Goal: Information Seeking & Learning: Learn about a topic

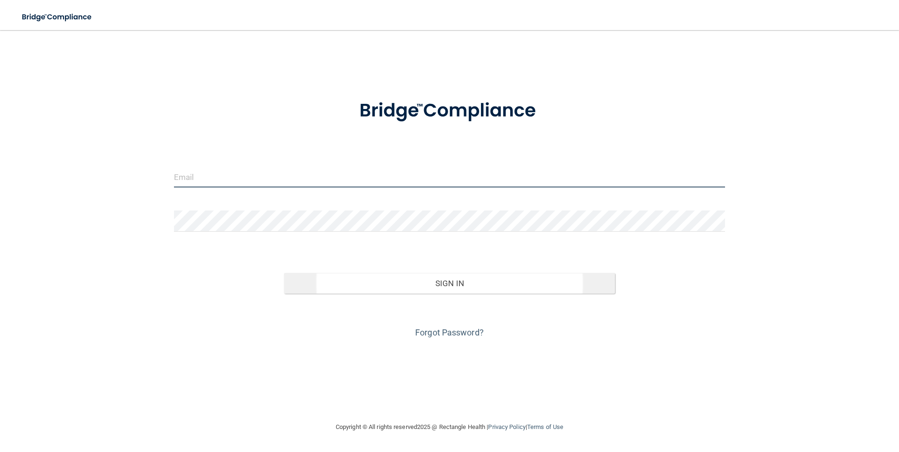
type input "[PERSON_NAME][EMAIL_ADDRESS][DOMAIN_NAME]"
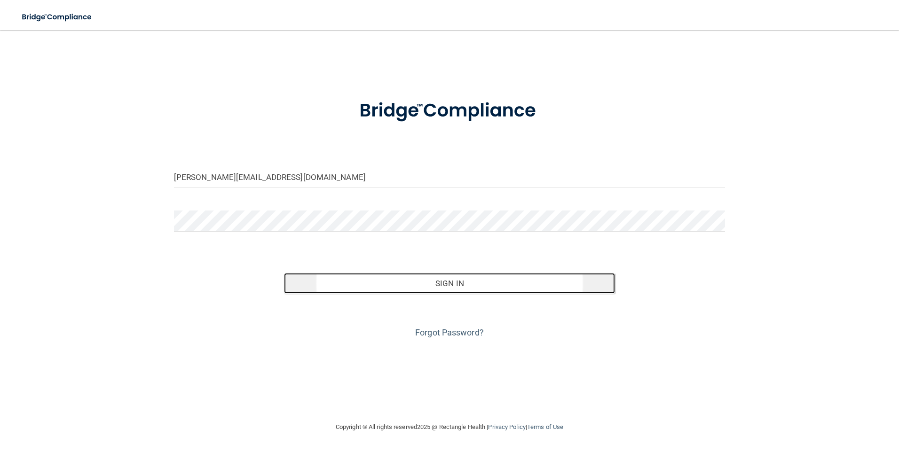
click at [457, 288] on button "Sign In" at bounding box center [449, 283] width 331 height 21
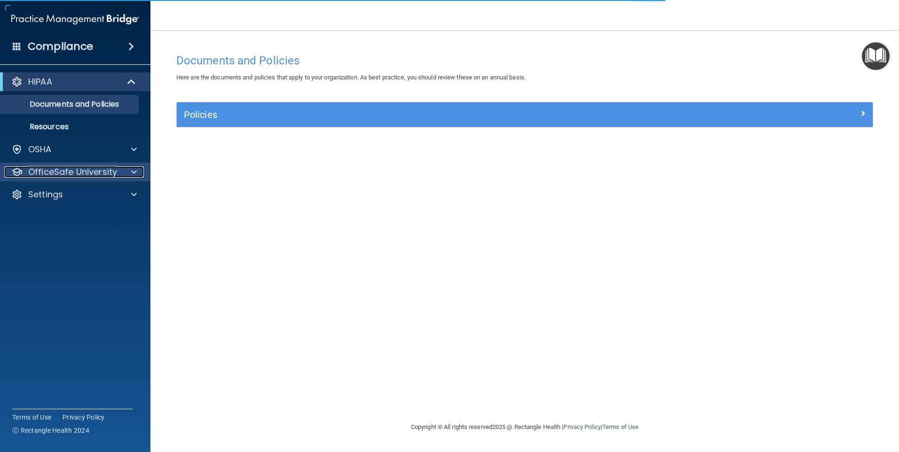
click at [83, 171] on p "OfficeSafe University" at bounding box center [72, 172] width 89 height 11
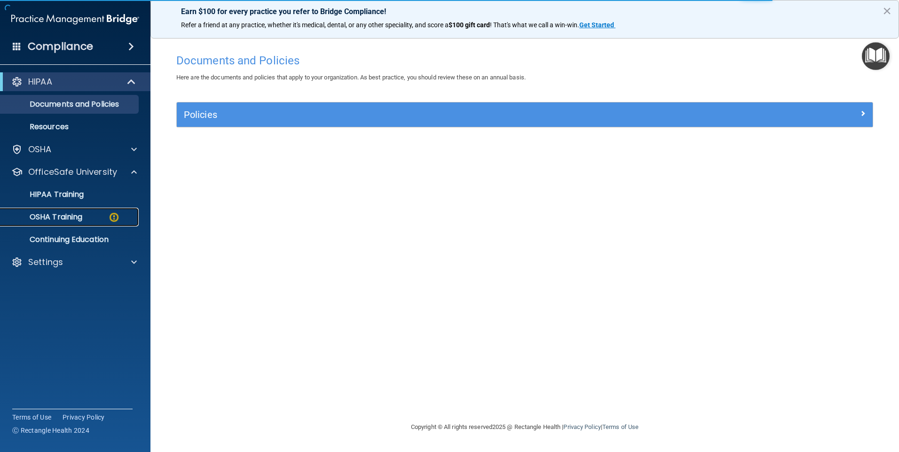
click at [84, 219] on div "OSHA Training" at bounding box center [70, 217] width 128 height 9
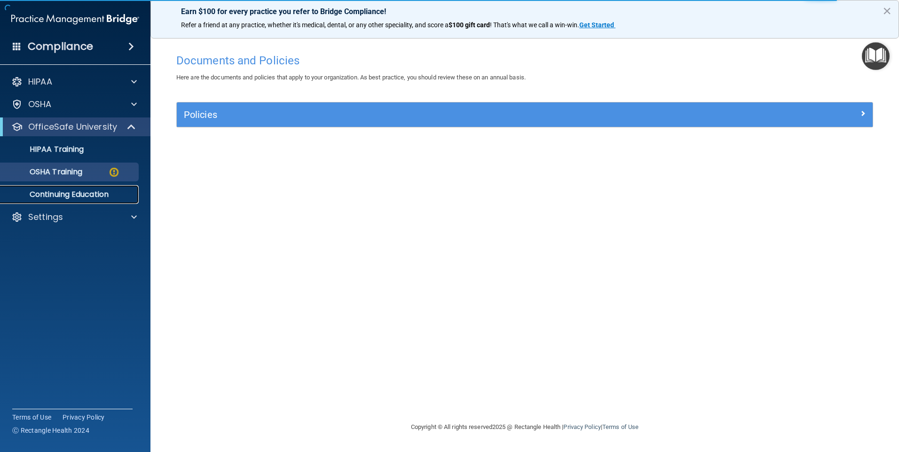
click at [98, 197] on p "Continuing Education" at bounding box center [70, 194] width 128 height 9
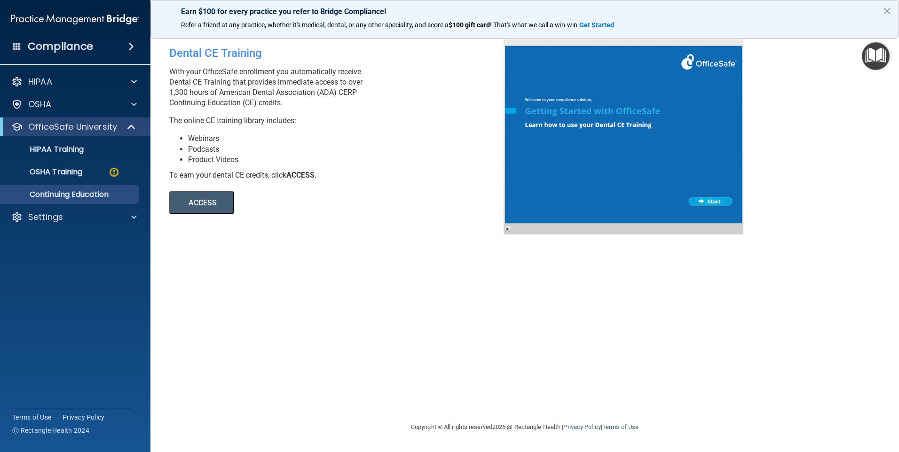
click at [886, 10] on button "×" at bounding box center [887, 10] width 9 height 15
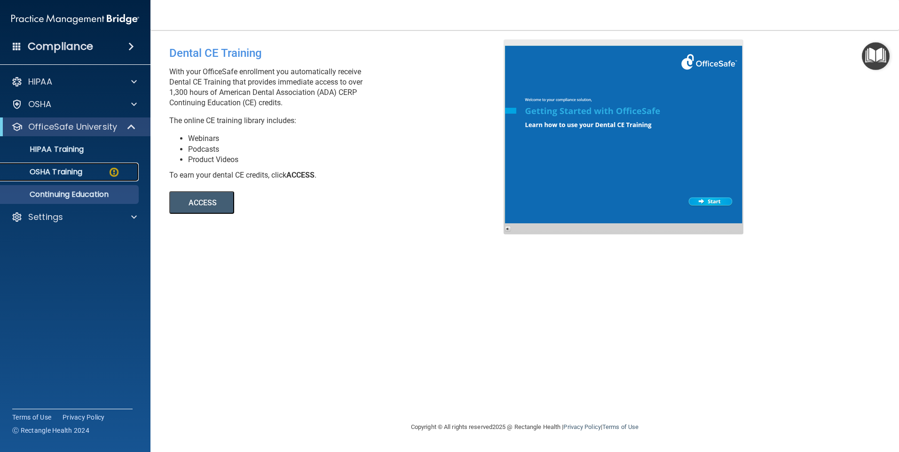
click at [87, 176] on div "OSHA Training" at bounding box center [70, 171] width 128 height 9
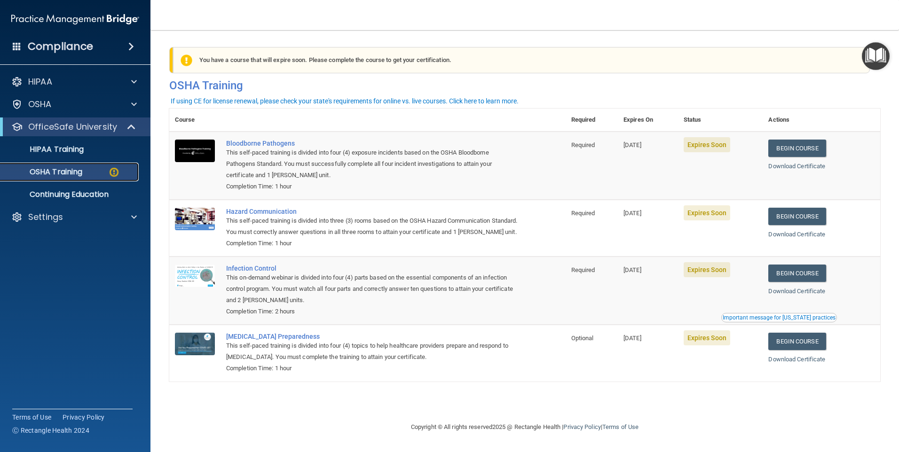
click at [97, 174] on div "OSHA Training" at bounding box center [70, 171] width 128 height 9
click at [795, 147] on link "Begin Course" at bounding box center [797, 148] width 57 height 17
click at [814, 151] on link "Begin Course" at bounding box center [797, 148] width 57 height 17
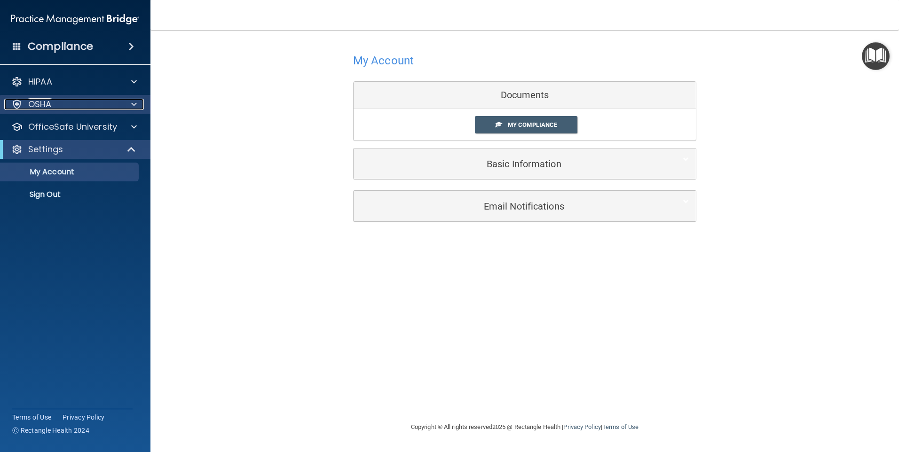
click at [72, 104] on div "OSHA" at bounding box center [62, 104] width 117 height 11
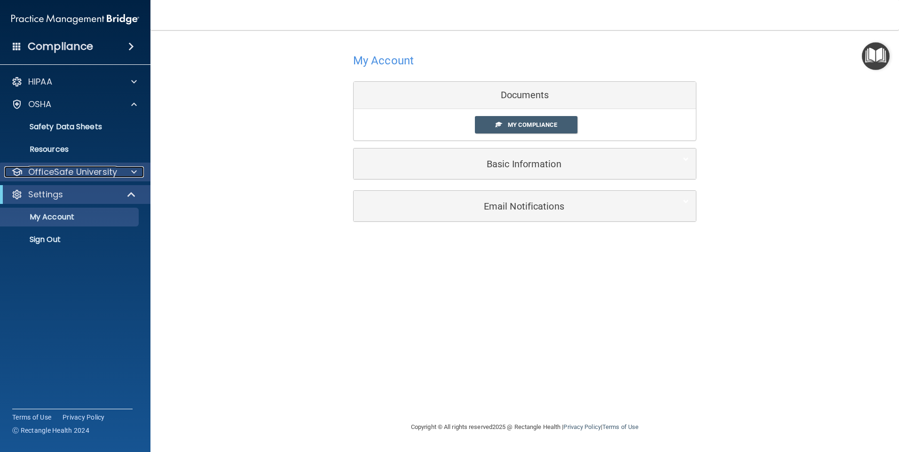
click at [98, 170] on p "OfficeSafe University" at bounding box center [72, 172] width 89 height 11
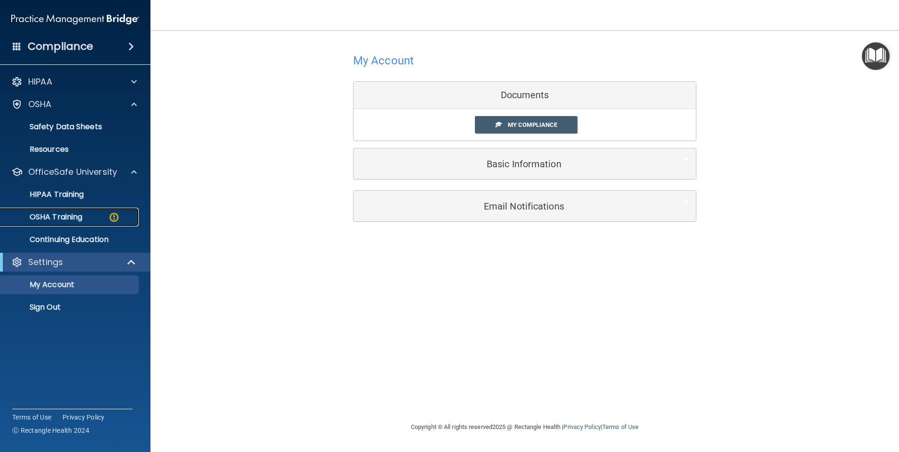
click at [81, 214] on p "OSHA Training" at bounding box center [44, 217] width 76 height 9
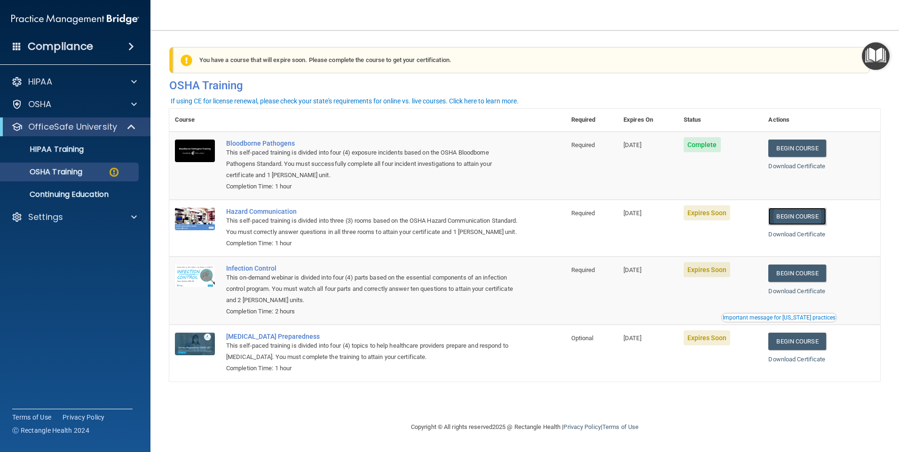
click at [795, 218] on link "Begin Course" at bounding box center [797, 216] width 57 height 17
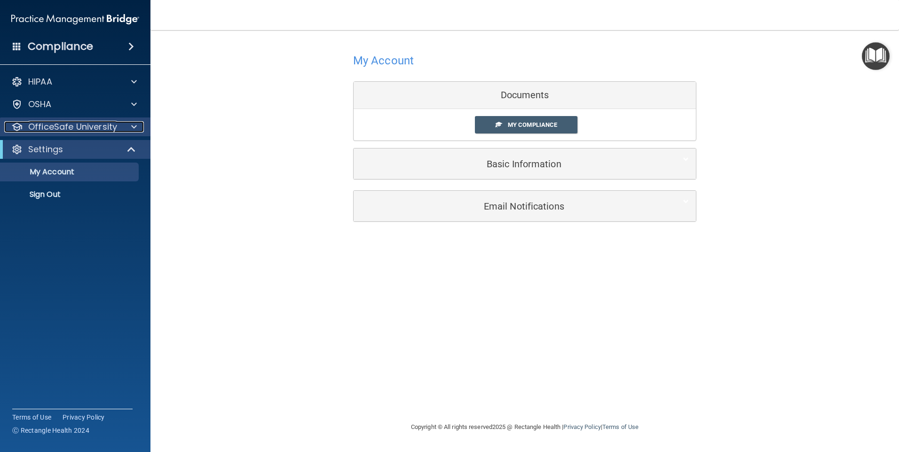
click at [103, 124] on p "OfficeSafe University" at bounding box center [72, 126] width 89 height 11
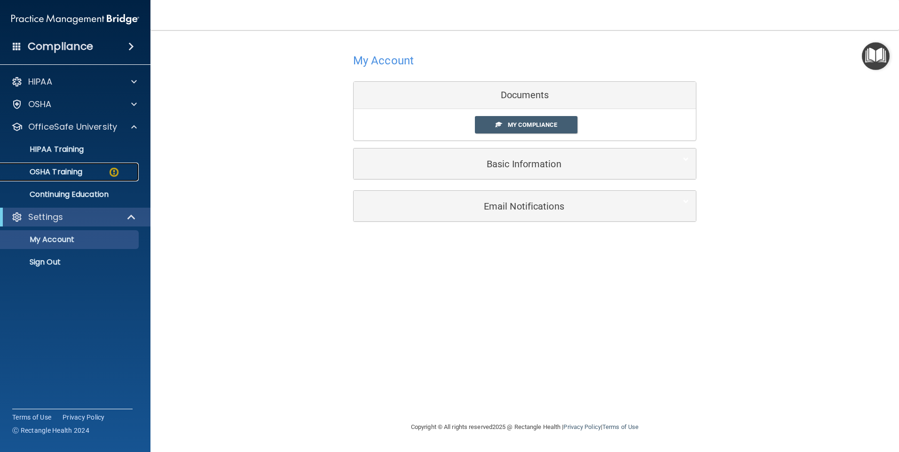
click at [93, 173] on div "OSHA Training" at bounding box center [70, 171] width 128 height 9
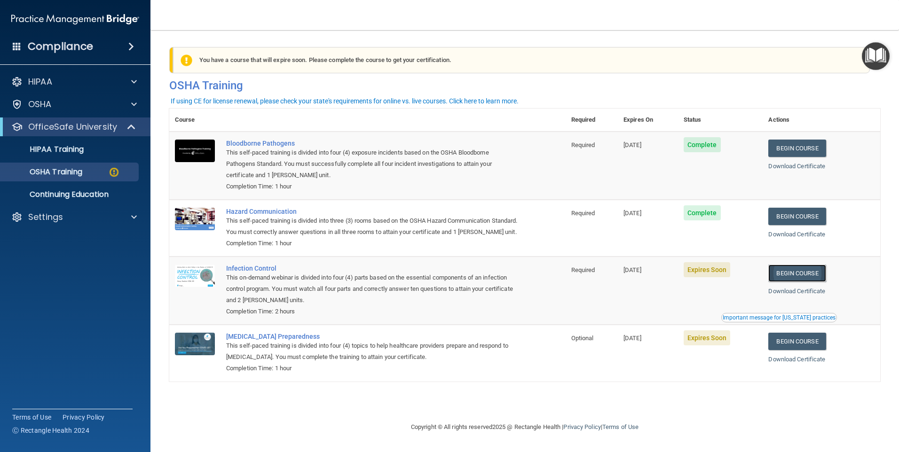
click at [803, 282] on link "Begin Course" at bounding box center [797, 273] width 57 height 17
click at [794, 282] on link "Begin Course" at bounding box center [797, 273] width 57 height 17
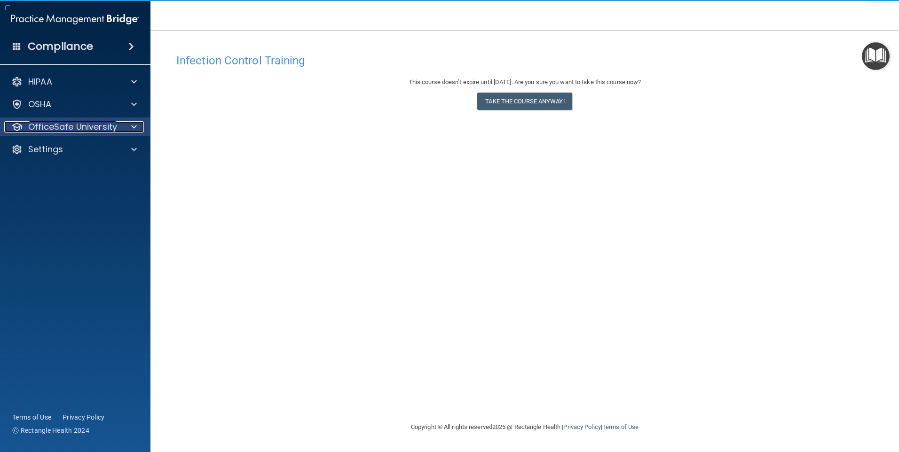
click at [71, 127] on p "OfficeSafe University" at bounding box center [72, 126] width 89 height 11
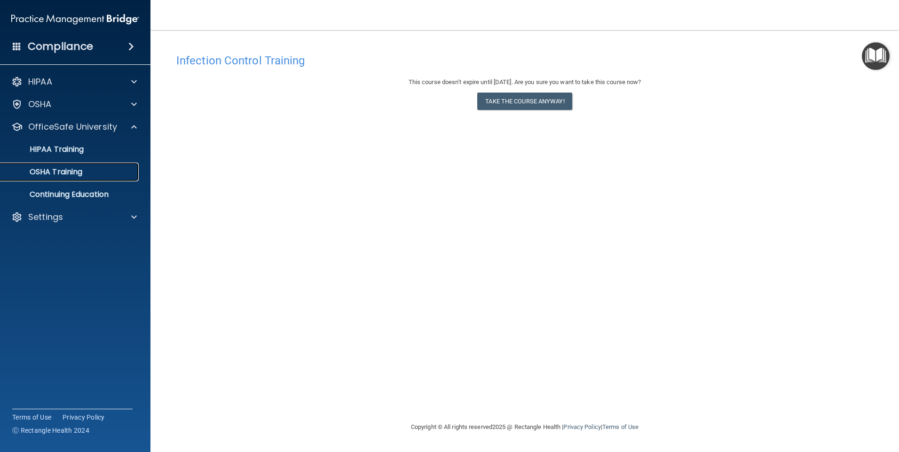
click at [73, 169] on p "OSHA Training" at bounding box center [44, 171] width 76 height 9
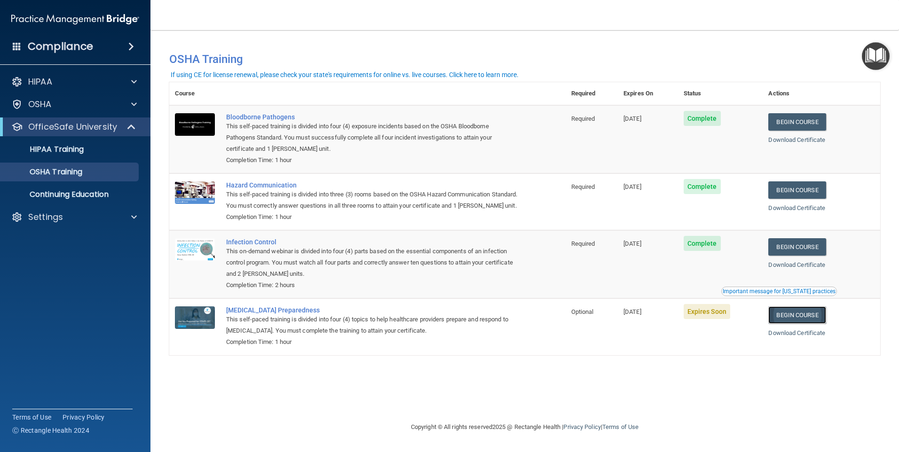
click at [798, 324] on link "Begin Course" at bounding box center [797, 315] width 57 height 17
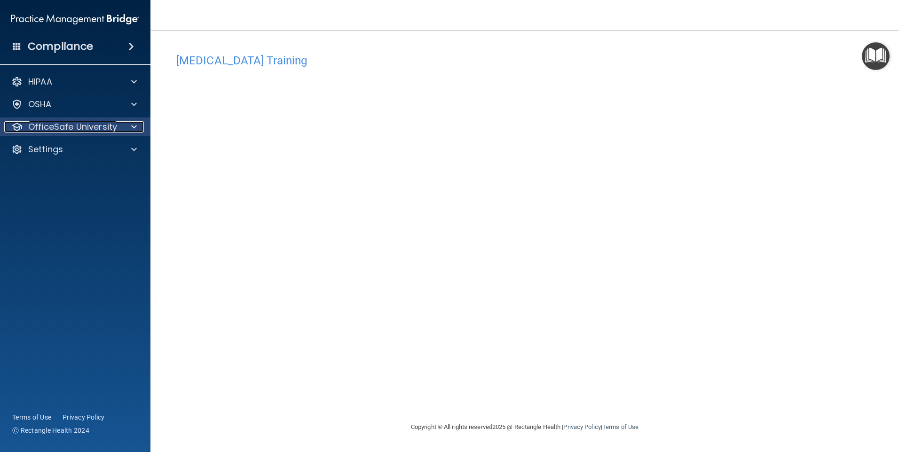
click at [131, 130] on span at bounding box center [134, 126] width 6 height 11
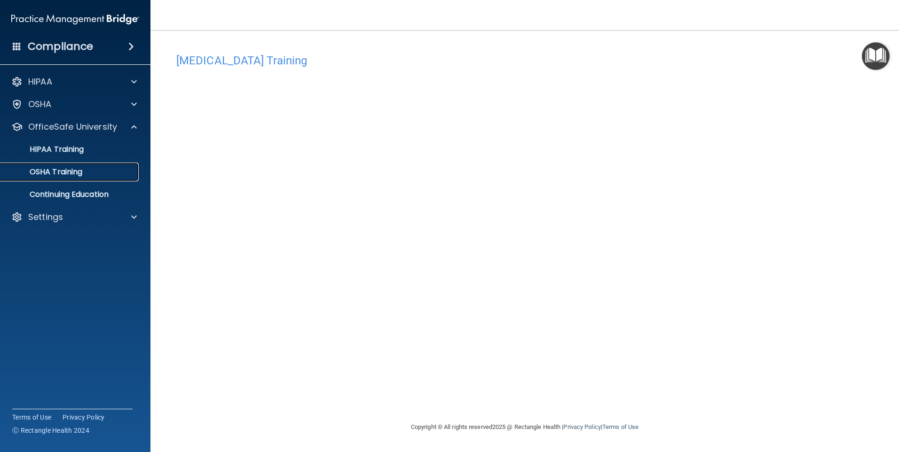
click at [103, 176] on div "OSHA Training" at bounding box center [70, 171] width 128 height 9
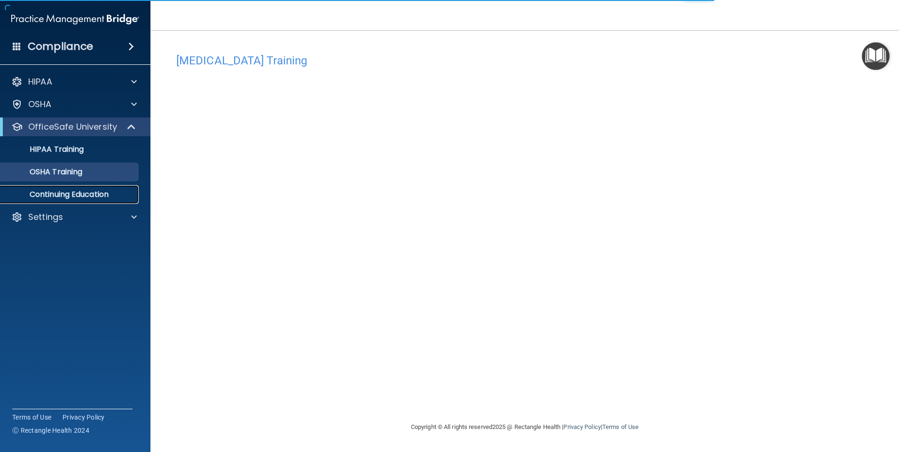
click at [105, 194] on p "Continuing Education" at bounding box center [70, 194] width 128 height 9
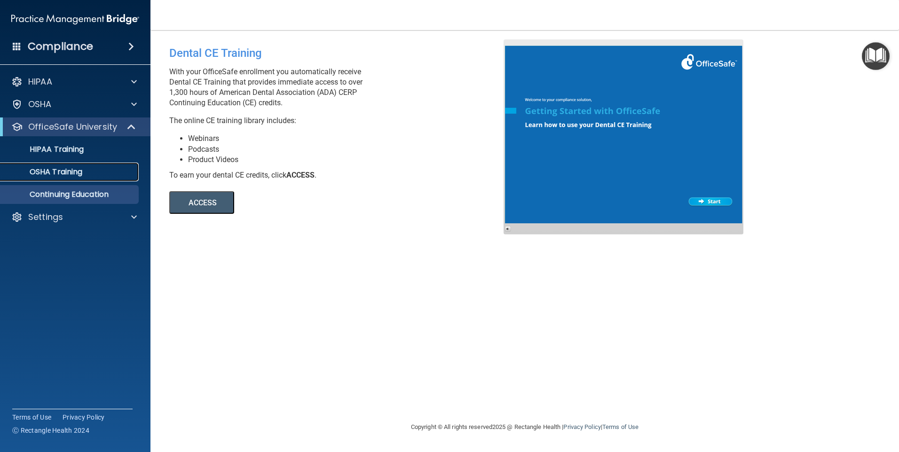
click at [103, 174] on div "OSHA Training" at bounding box center [70, 171] width 128 height 9
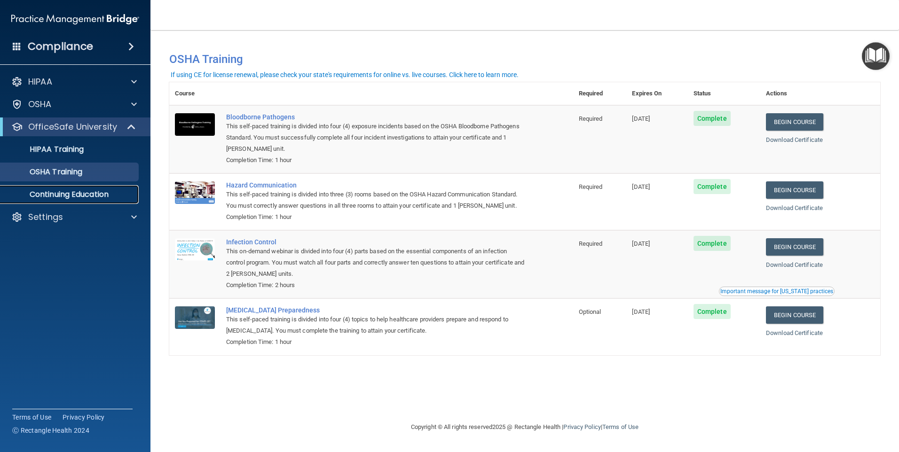
click at [95, 197] on p "Continuing Education" at bounding box center [70, 194] width 128 height 9
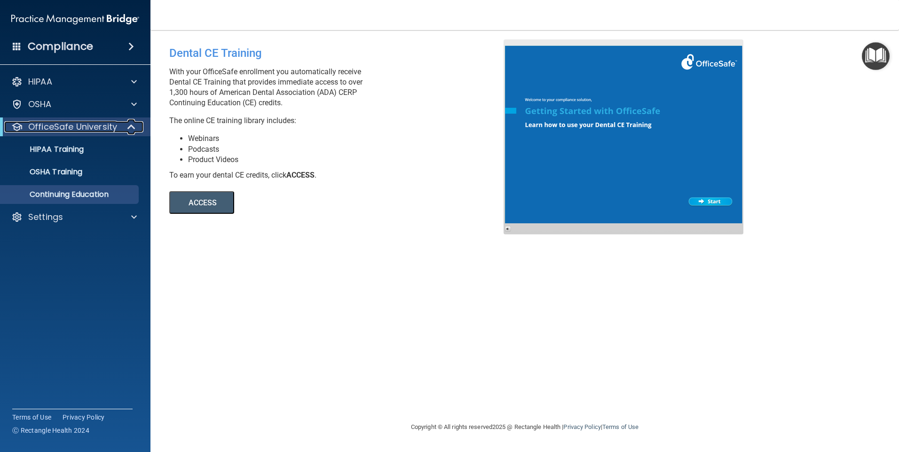
click at [98, 131] on p "OfficeSafe University" at bounding box center [72, 126] width 89 height 11
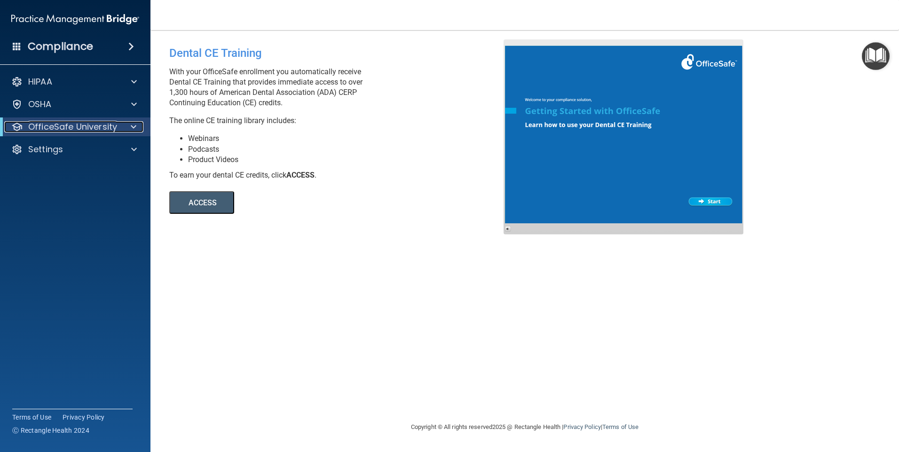
click at [98, 131] on p "OfficeSafe University" at bounding box center [72, 126] width 89 height 11
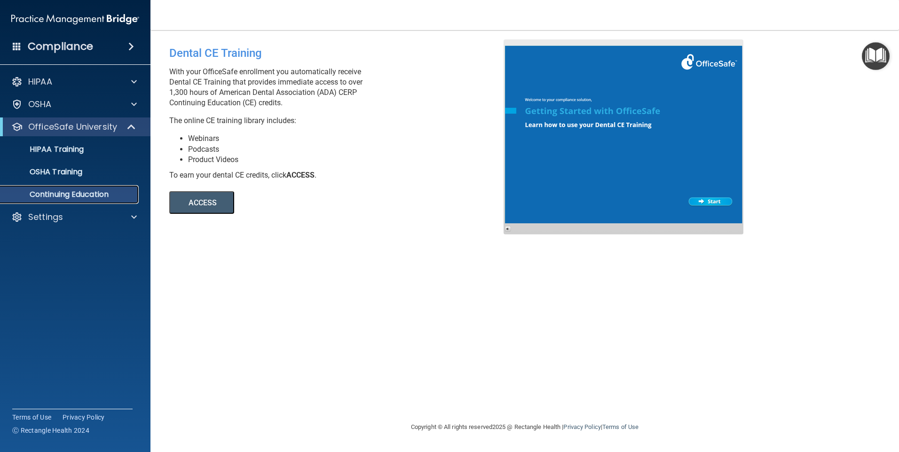
click at [79, 193] on p "Continuing Education" at bounding box center [70, 194] width 128 height 9
click at [77, 174] on p "OSHA Training" at bounding box center [44, 171] width 76 height 9
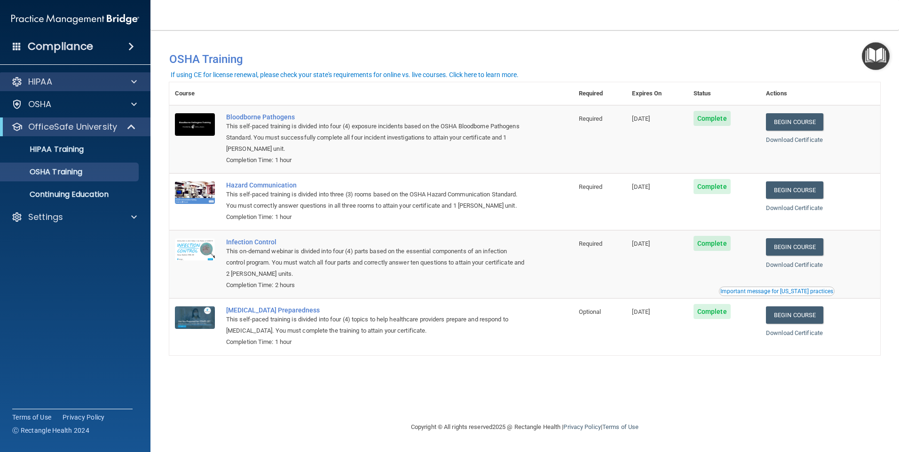
click at [107, 88] on div "HIPAA" at bounding box center [75, 81] width 151 height 19
click at [135, 83] on span at bounding box center [134, 81] width 6 height 11
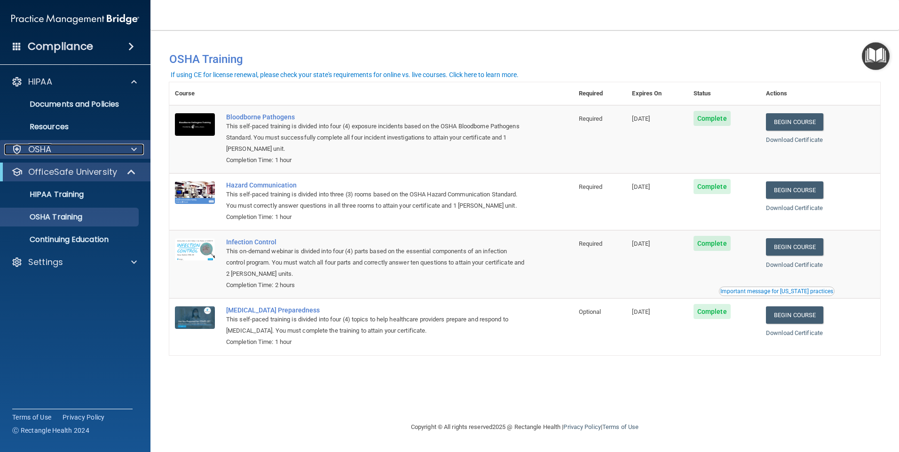
click at [132, 150] on span at bounding box center [134, 149] width 6 height 11
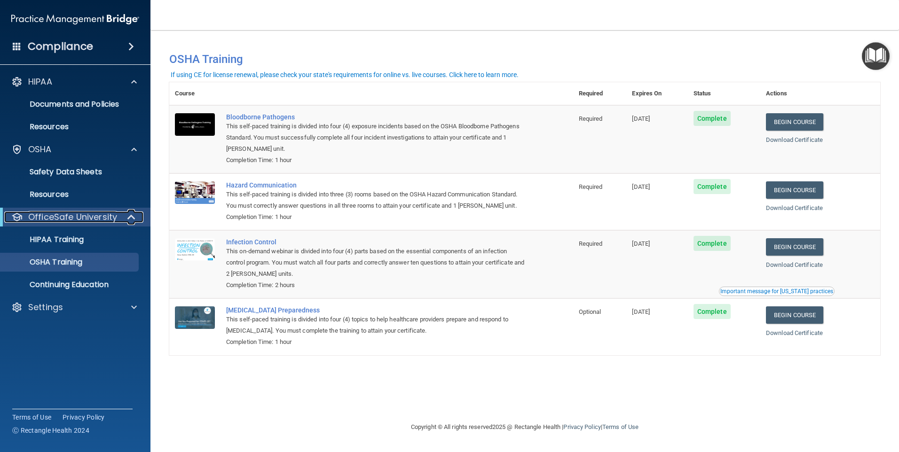
click at [100, 218] on p "OfficeSafe University" at bounding box center [72, 217] width 89 height 11
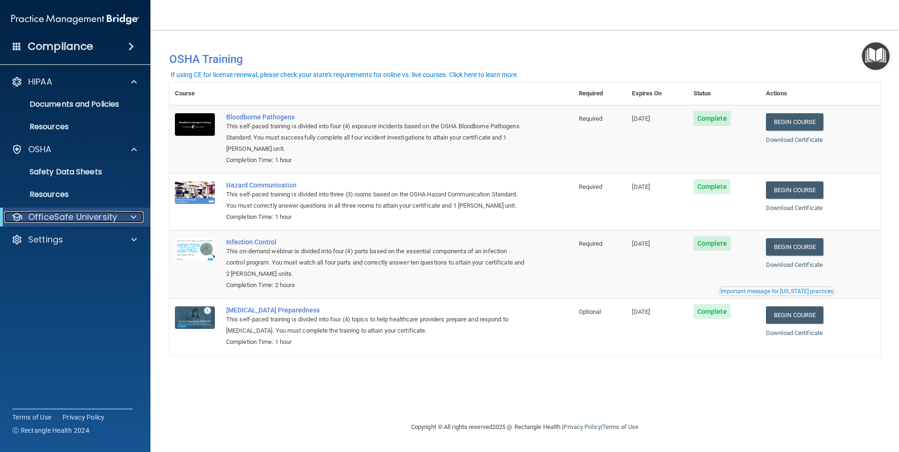
click at [100, 218] on p "OfficeSafe University" at bounding box center [72, 217] width 89 height 11
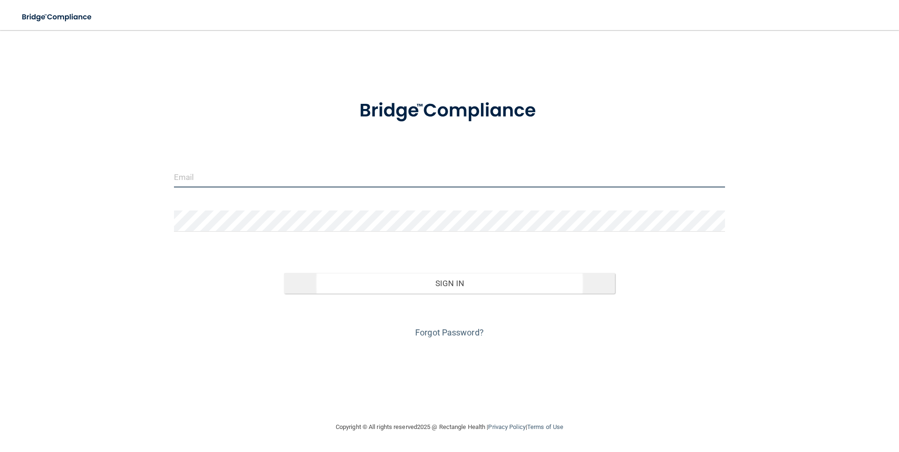
type input "[PERSON_NAME][EMAIL_ADDRESS][DOMAIN_NAME]"
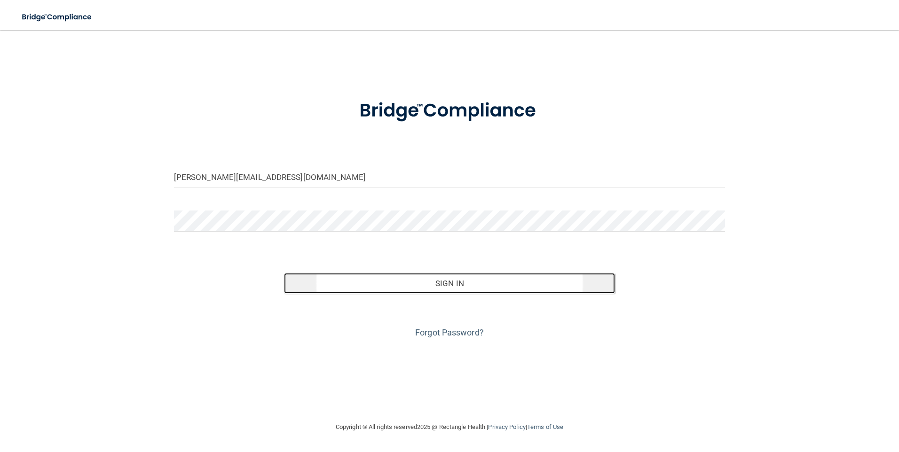
click at [455, 285] on button "Sign In" at bounding box center [449, 283] width 331 height 21
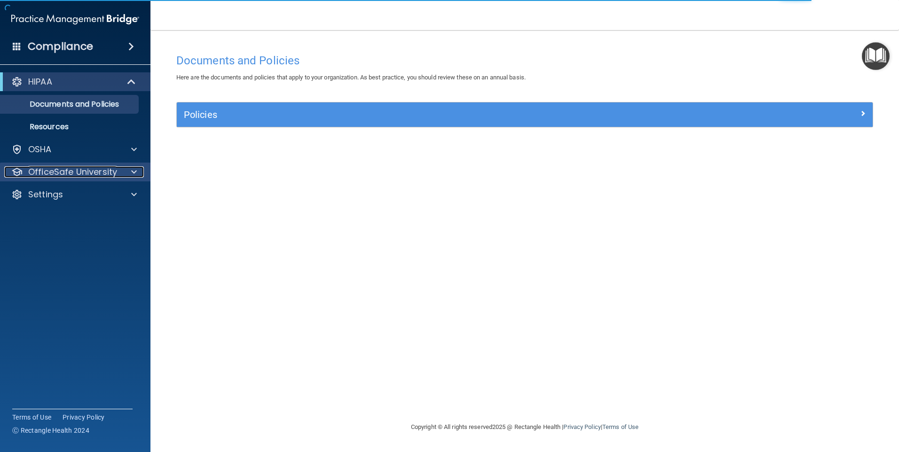
click at [95, 175] on p "OfficeSafe University" at bounding box center [72, 172] width 89 height 11
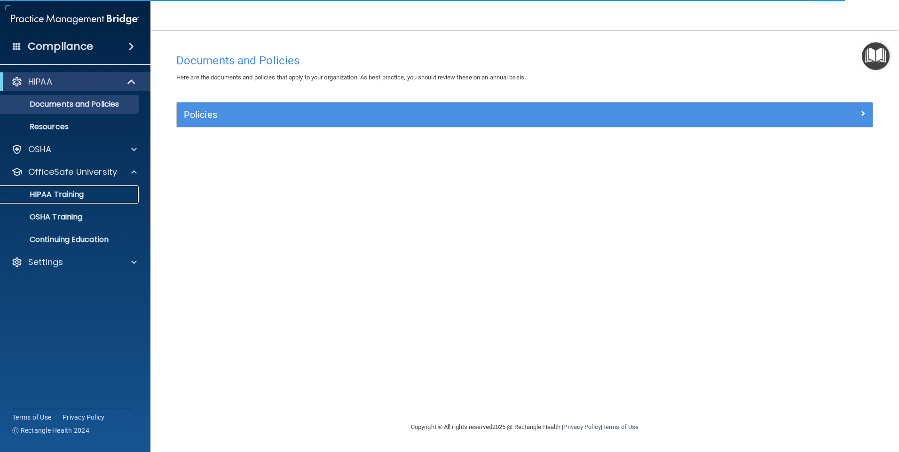
click at [87, 193] on div "HIPAA Training" at bounding box center [70, 194] width 128 height 9
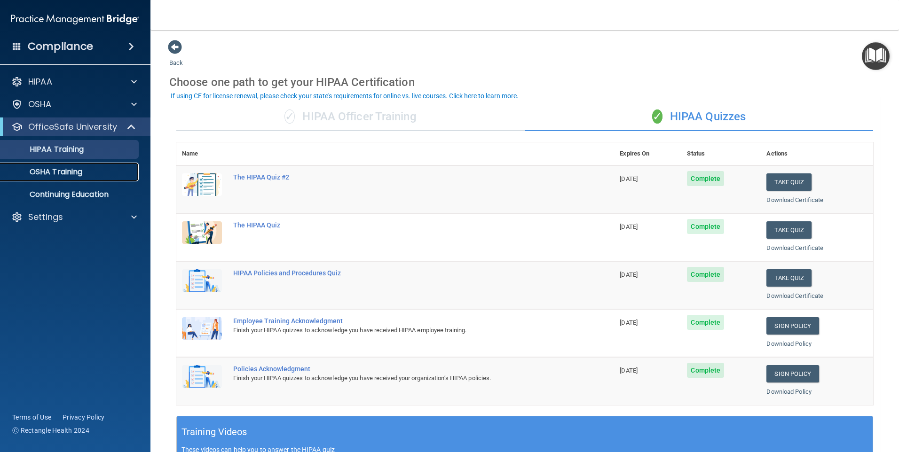
click at [82, 170] on p "OSHA Training" at bounding box center [44, 171] width 76 height 9
